Goal: Task Accomplishment & Management: Manage account settings

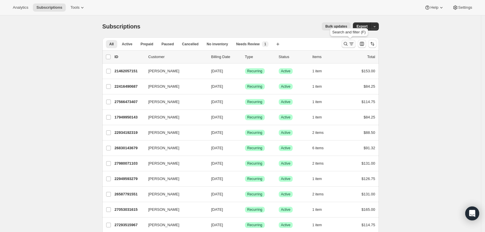
click at [344, 45] on button "Search and filter results" at bounding box center [348, 44] width 14 height 8
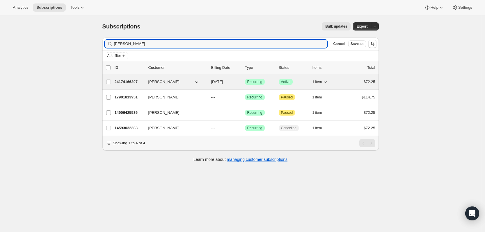
type input "[PERSON_NAME]"
click at [137, 81] on p "24174166207" at bounding box center [129, 82] width 29 height 6
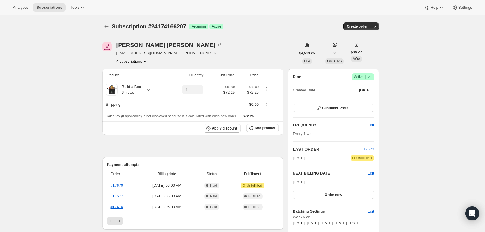
click at [370, 78] on icon at bounding box center [369, 77] width 6 height 6
click at [372, 76] on icon at bounding box center [369, 77] width 6 height 6
click at [363, 89] on span "Pause subscription" at bounding box center [362, 88] width 32 height 4
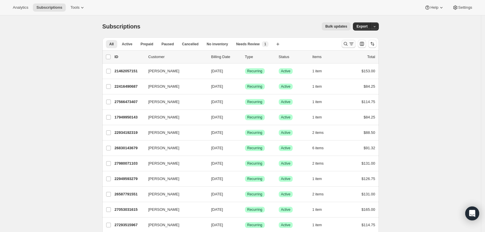
click at [348, 45] on icon "Search and filter results" at bounding box center [346, 44] width 6 height 6
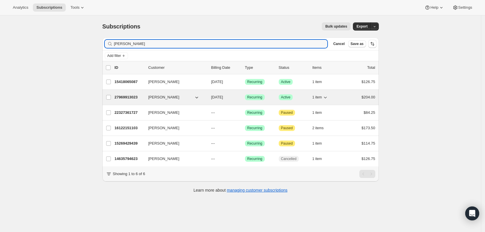
type input "maria"
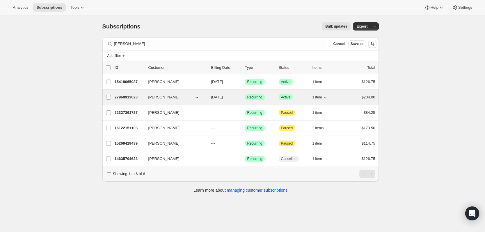
click at [133, 99] on p "27969913023" at bounding box center [129, 98] width 29 height 6
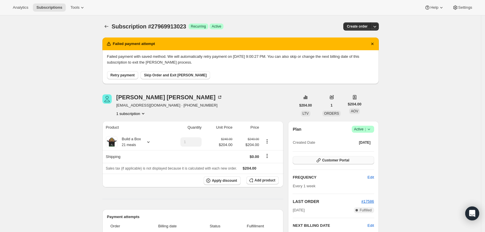
click at [345, 159] on span "Customer Portal" at bounding box center [335, 160] width 27 height 5
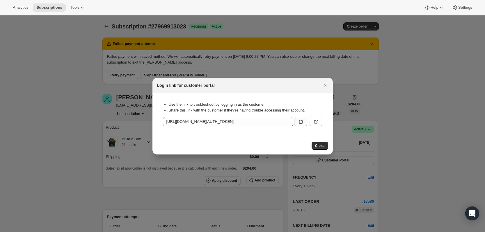
click at [299, 120] on icon ":rcb:" at bounding box center [301, 122] width 6 height 6
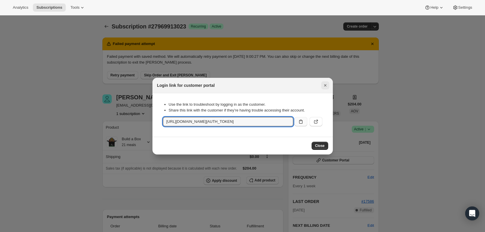
click at [325, 85] on icon "Close" at bounding box center [325, 86] width 6 height 6
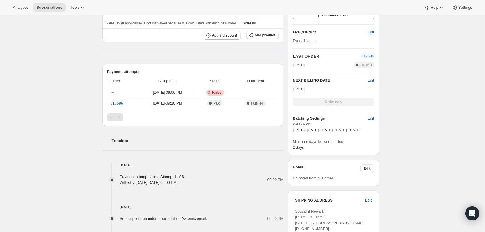
scroll to position [218, 0]
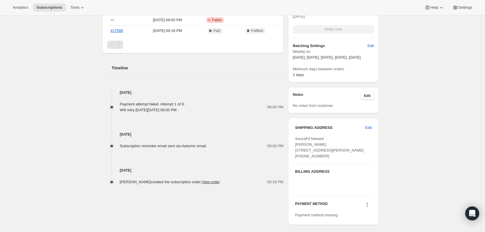
click at [467, 35] on div "Subscription #27969913023. This page is ready Subscription #27969913023 Success…" at bounding box center [240, 116] width 481 height 638
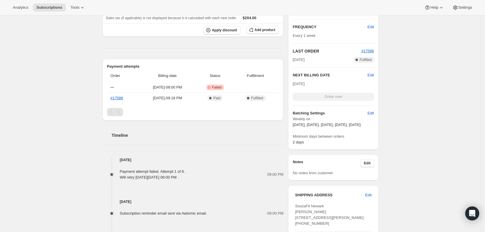
scroll to position [73, 0]
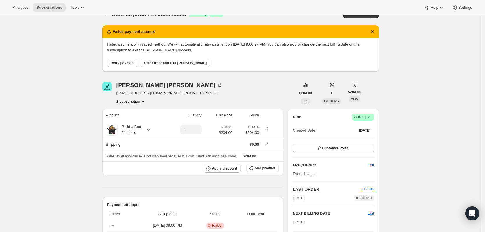
scroll to position [0, 0]
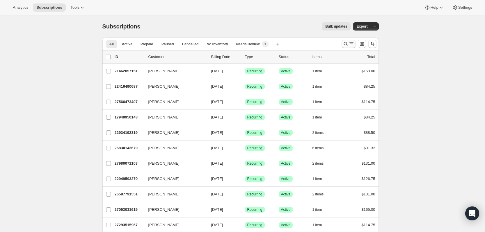
click at [344, 44] on icon "Search and filter results" at bounding box center [346, 44] width 6 height 6
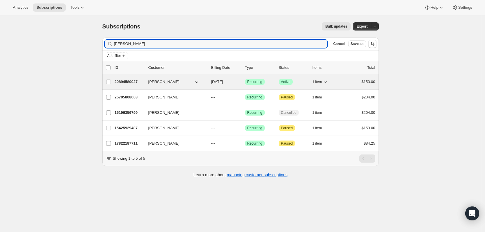
type input "[PERSON_NAME]"
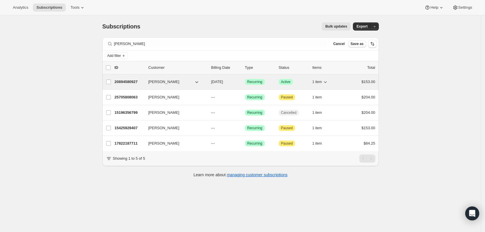
click at [128, 82] on p "20894580927" at bounding box center [129, 82] width 29 height 6
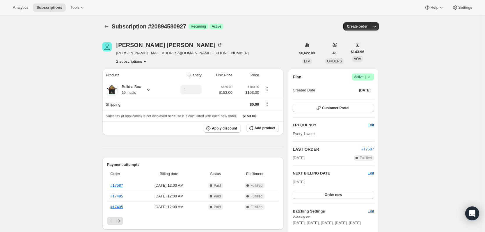
click at [371, 77] on icon at bounding box center [369, 77] width 6 height 6
click at [360, 86] on span "Pause subscription" at bounding box center [362, 88] width 32 height 4
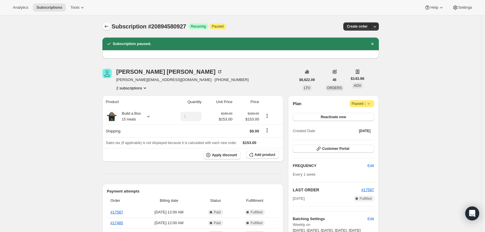
click at [109, 29] on icon "Subscriptions" at bounding box center [107, 27] width 6 height 6
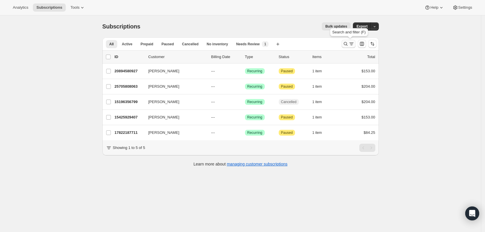
click at [348, 45] on icon "Search and filter results" at bounding box center [346, 44] width 6 height 6
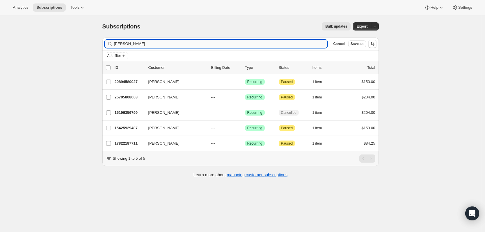
click at [203, 45] on input "[PERSON_NAME]" at bounding box center [221, 44] width 214 height 8
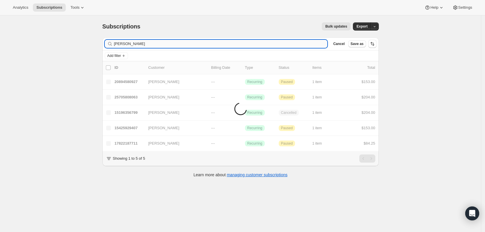
type input "[PERSON_NAME]"
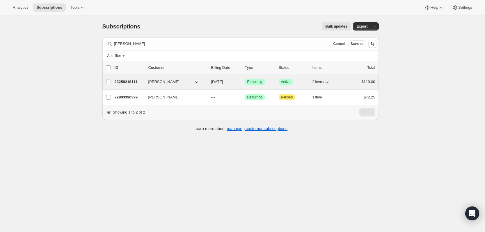
click at [128, 81] on p "23259218111" at bounding box center [129, 82] width 29 height 6
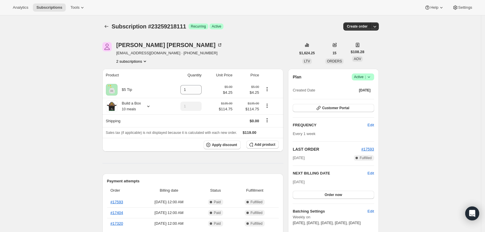
click at [370, 78] on icon at bounding box center [368, 77] width 2 height 1
click at [368, 86] on span "Pause subscription" at bounding box center [362, 89] width 33 height 6
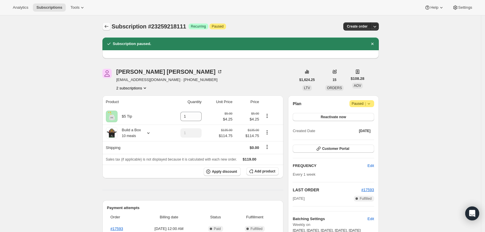
click at [108, 25] on icon "Subscriptions" at bounding box center [107, 27] width 6 height 6
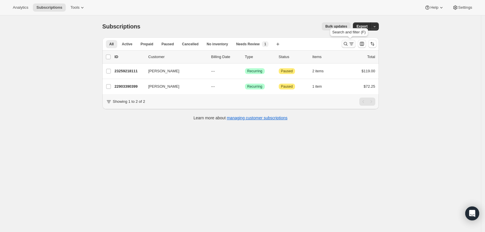
click at [348, 45] on icon "Search and filter results" at bounding box center [346, 44] width 6 height 6
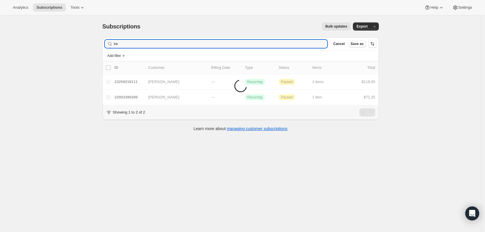
type input "k"
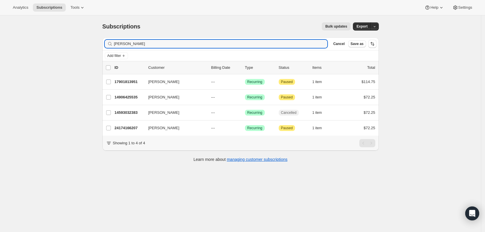
type input "[PERSON_NAME]"
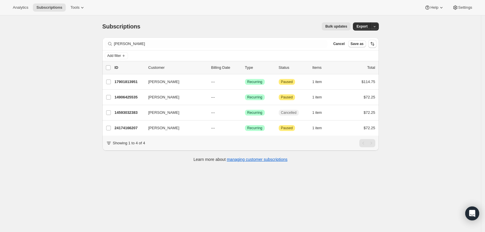
click at [263, 23] on div "Bulk updates" at bounding box center [248, 26] width 203 height 8
